Goal: Register for event/course

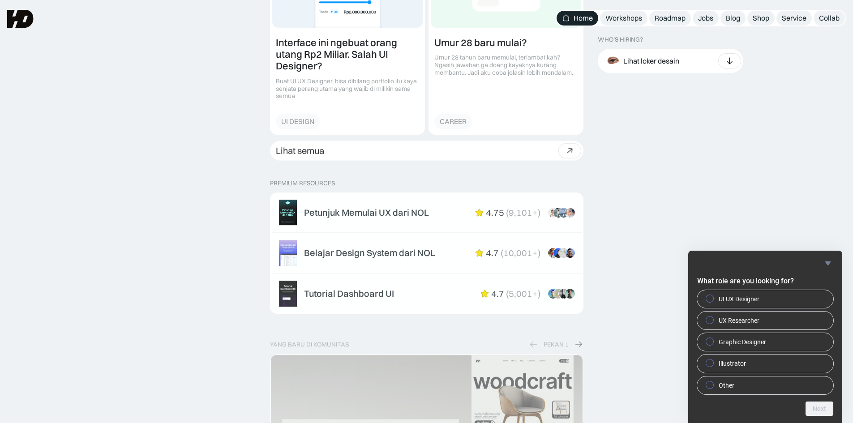
scroll to position [1164, 0]
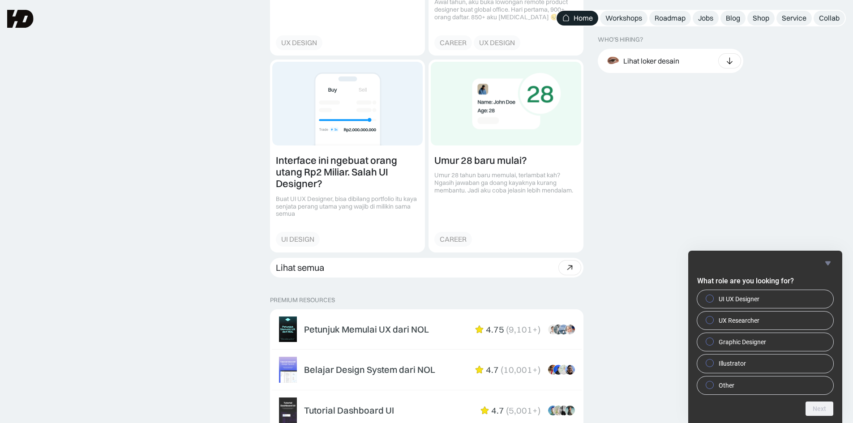
click at [610, 10] on nav "Home Workshops Roadmap Jobs Blog Shop Service Collab" at bounding box center [701, 18] width 290 height 17
click at [625, 19] on div "Workshops" at bounding box center [623, 17] width 37 height 9
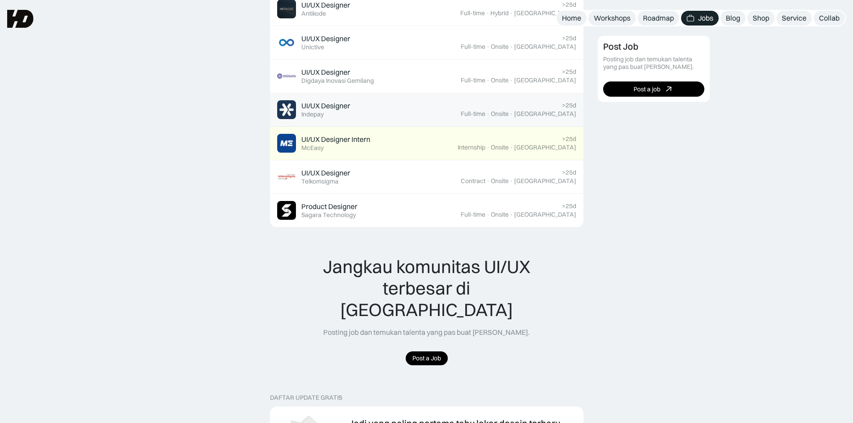
scroll to position [448, 0]
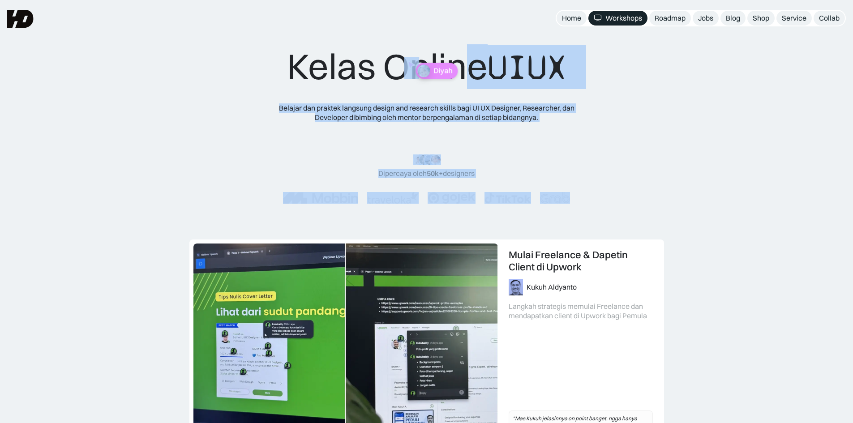
drag, startPoint x: 439, startPoint y: 81, endPoint x: 440, endPoint y: 61, distance: 19.3
click at [470, 73] on div "Kelas Online UIUX Belajar dan praktek langsung design and research skills bagi …" at bounding box center [426, 133] width 359 height 177
click at [469, 72] on div "Kelas Online UIUX" at bounding box center [426, 67] width 279 height 44
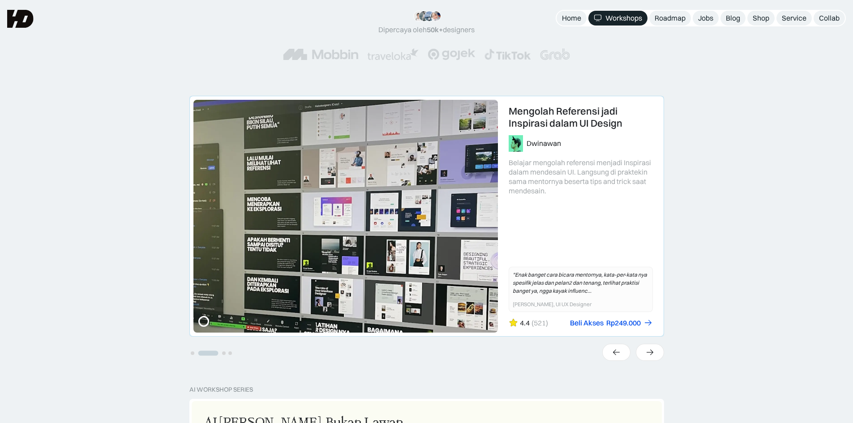
scroll to position [134, 0]
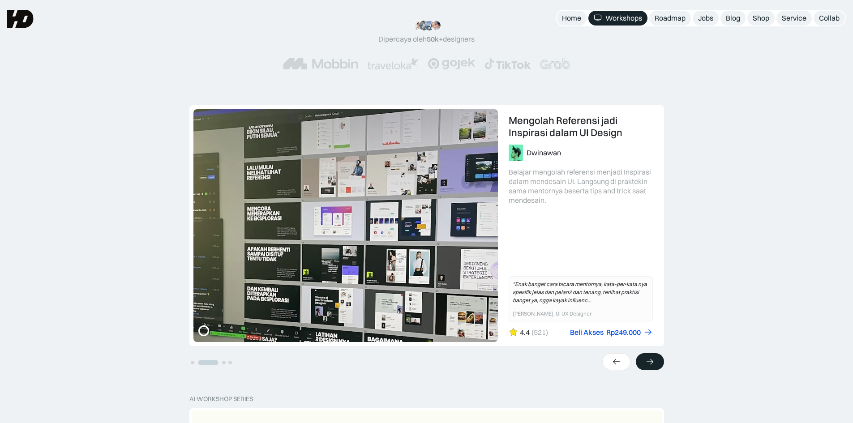
click at [659, 363] on div at bounding box center [650, 361] width 28 height 17
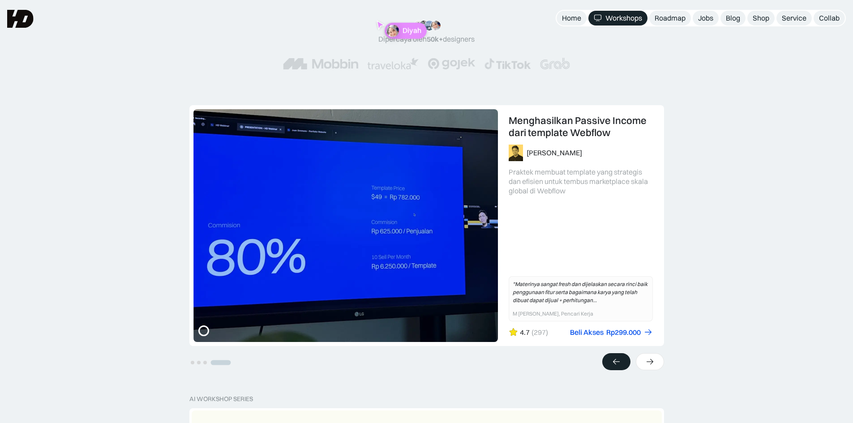
click at [606, 362] on div at bounding box center [616, 361] width 28 height 17
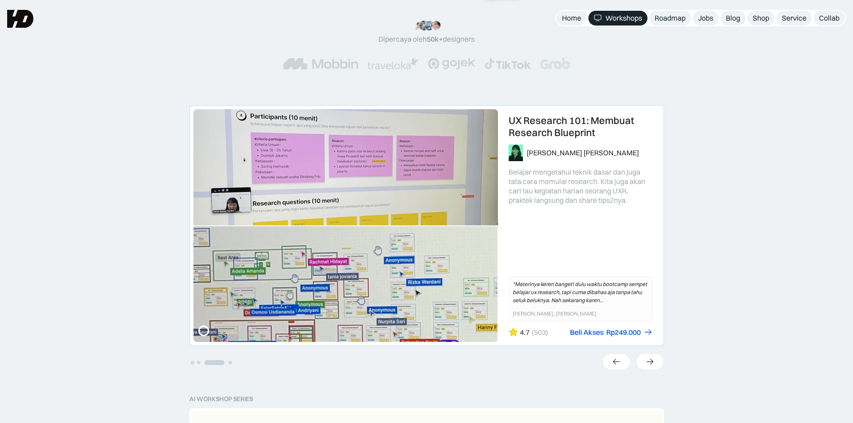
click at [307, 177] on link "3 of 4" at bounding box center [427, 226] width 474 height 240
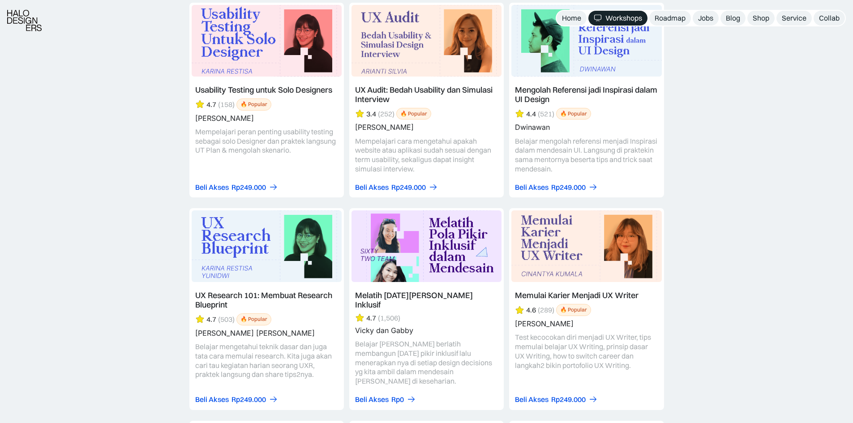
scroll to position [3402, 0]
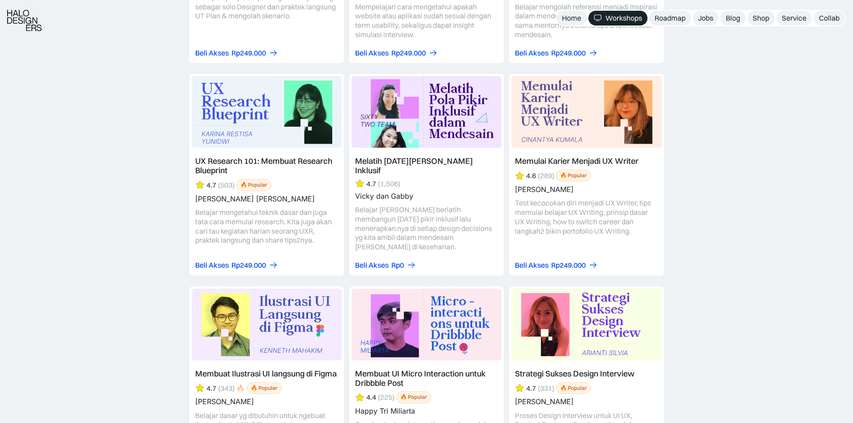
click at [295, 152] on link at bounding box center [266, 174] width 154 height 201
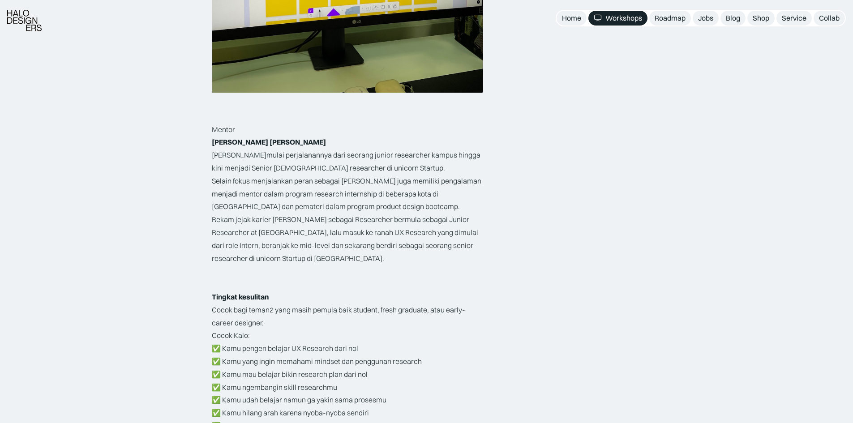
scroll to position [1074, 0]
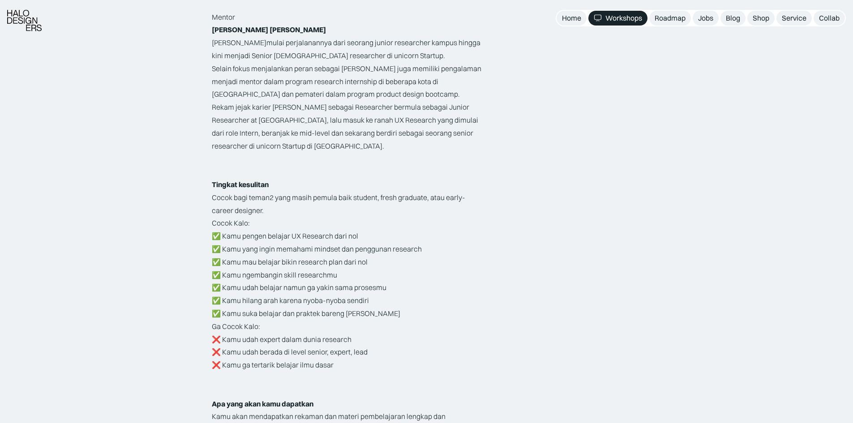
drag, startPoint x: 310, startPoint y: 240, endPoint x: 312, endPoint y: 234, distance: 6.1
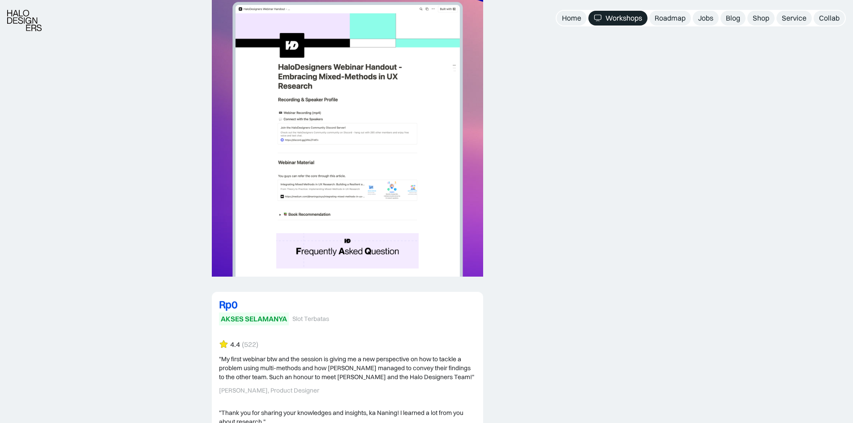
scroll to position [1970, 0]
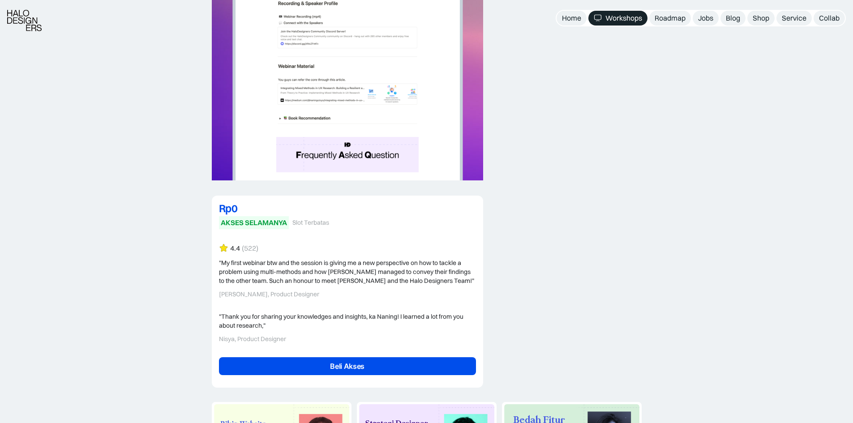
click at [226, 209] on div "Rp0" at bounding box center [347, 208] width 257 height 11
click at [311, 365] on link "Beli Akses" at bounding box center [347, 366] width 257 height 18
